Goal: Task Accomplishment & Management: Manage account settings

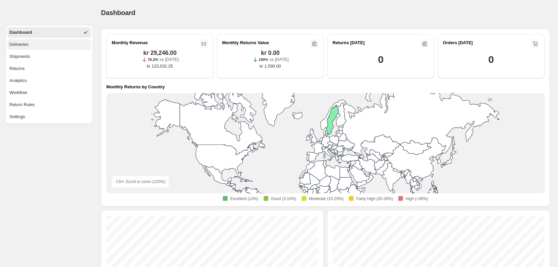
click at [37, 47] on button "Deliveries" at bounding box center [49, 44] width 84 height 11
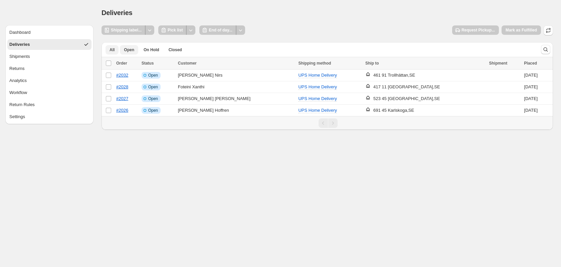
click at [111, 48] on span "All" at bounding box center [112, 49] width 5 height 5
click at [115, 52] on button "All" at bounding box center [112, 49] width 13 height 9
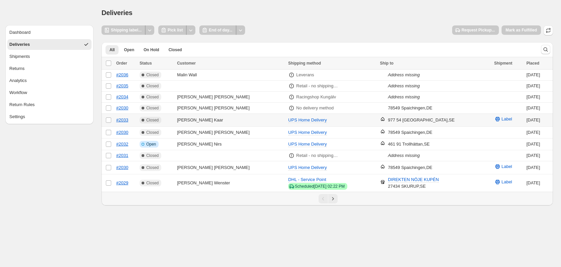
click at [215, 121] on td "[PERSON_NAME]" at bounding box center [230, 120] width 111 height 13
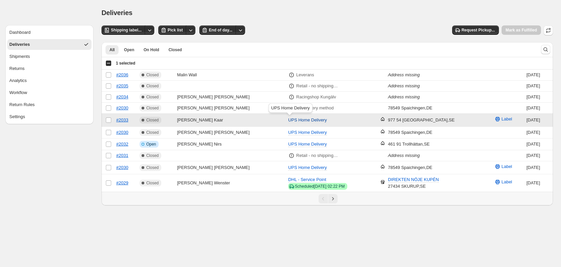
click at [297, 118] on span "UPS Home Delivery" at bounding box center [307, 119] width 39 height 5
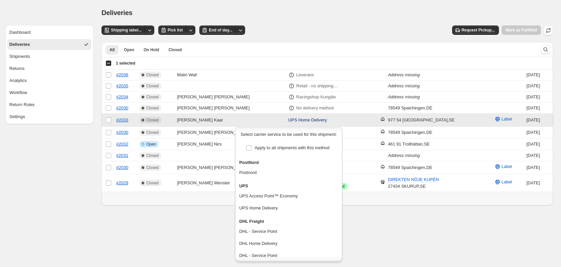
scroll to position [35, 0]
click at [282, 254] on button "DHL - Service Point" at bounding box center [288, 254] width 103 height 11
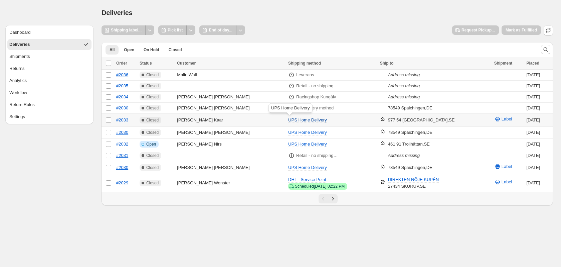
click at [288, 119] on span "UPS Home Delivery" at bounding box center [307, 119] width 39 height 5
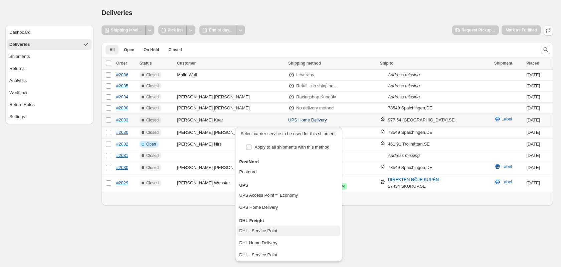
click at [269, 230] on div "DHL - Service Point" at bounding box center [258, 230] width 38 height 7
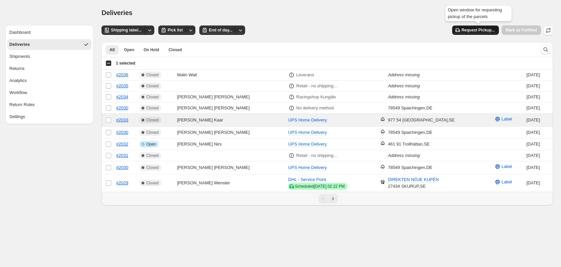
click at [467, 33] on button "Request Pickup..." at bounding box center [475, 29] width 47 height 9
select select "********"
click at [288, 117] on span "UPS Home Delivery" at bounding box center [307, 119] width 39 height 5
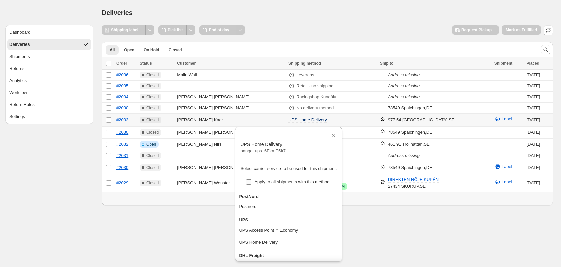
click at [253, 182] on label "Apply to all shipments with this method" at bounding box center [288, 181] width 84 height 9
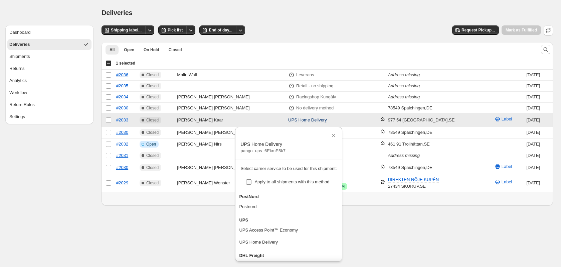
click at [253, 182] on label "Apply to all shipments with this method" at bounding box center [288, 181] width 84 height 9
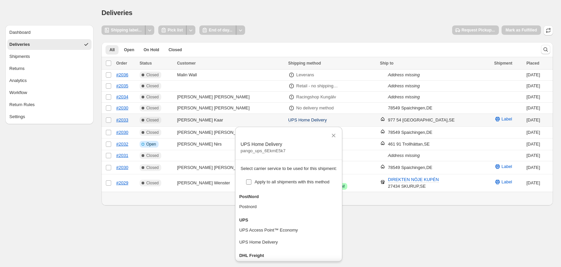
click at [253, 182] on label "Apply to all shipments with this method" at bounding box center [288, 181] width 84 height 9
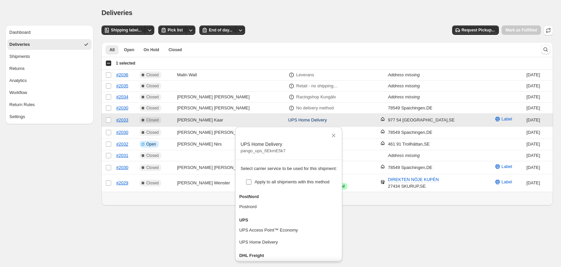
click at [268, 181] on span "Apply to all shipments with this method" at bounding box center [292, 181] width 75 height 5
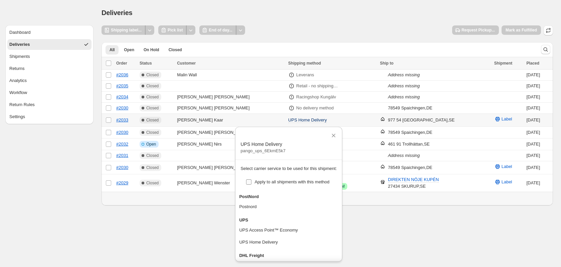
click at [268, 181] on span "Apply to all shipments with this method" at bounding box center [292, 181] width 75 height 5
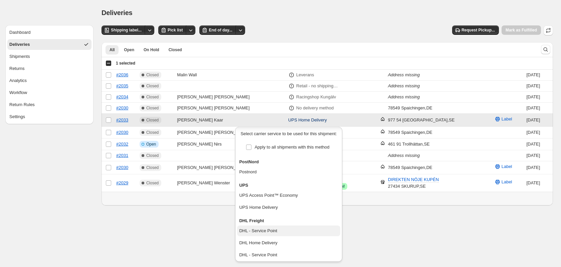
click at [289, 226] on button "DHL - Service Point" at bounding box center [288, 230] width 103 height 11
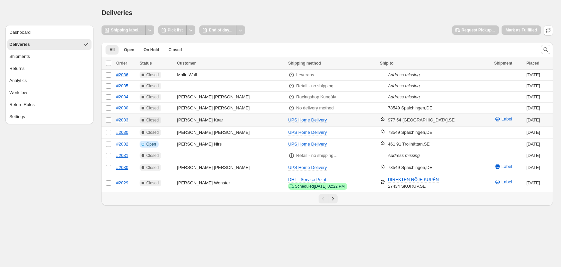
click at [221, 115] on td "[PERSON_NAME]" at bounding box center [230, 120] width 111 height 13
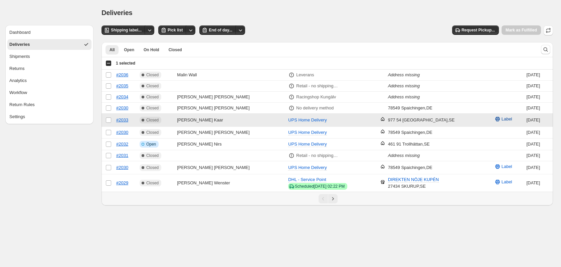
click at [502, 117] on span "Label" at bounding box center [507, 119] width 11 height 7
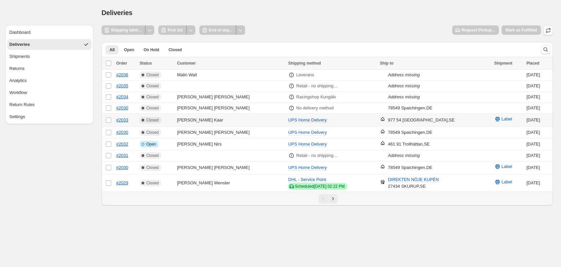
click at [219, 116] on td "[PERSON_NAME]" at bounding box center [230, 120] width 111 height 13
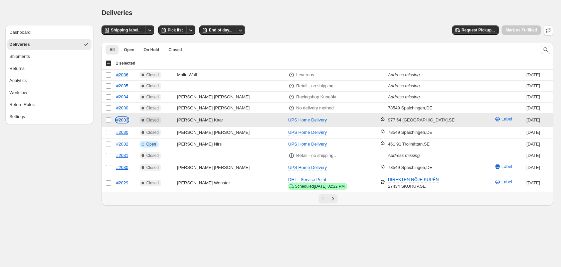
click at [121, 118] on link "#2033" at bounding box center [122, 119] width 12 height 5
